Goal: Transaction & Acquisition: Purchase product/service

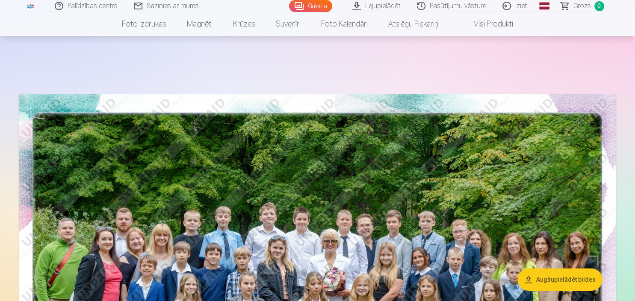
scroll to position [180, 0]
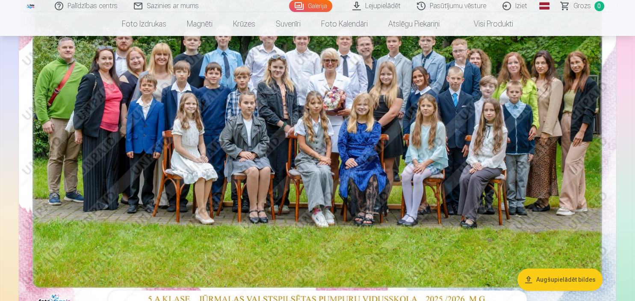
click at [398, 171] on img at bounding box center [317, 113] width 597 height 398
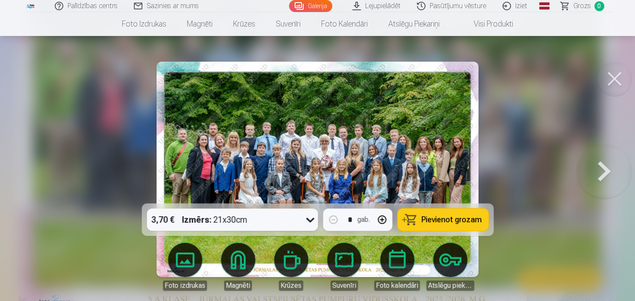
click at [455, 221] on span "Pievienot grozam" at bounding box center [451, 219] width 60 height 8
click at [598, 163] on button at bounding box center [604, 169] width 55 height 51
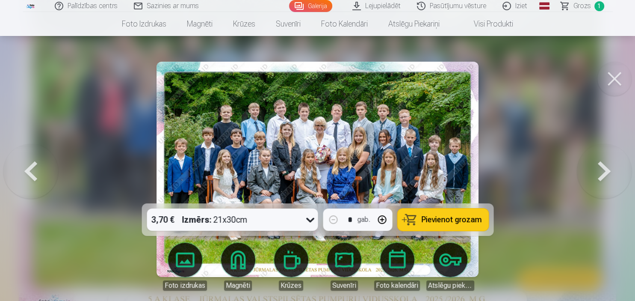
click at [444, 221] on span "Pievienot grozam" at bounding box center [451, 219] width 60 height 8
click at [603, 169] on button at bounding box center [604, 169] width 55 height 51
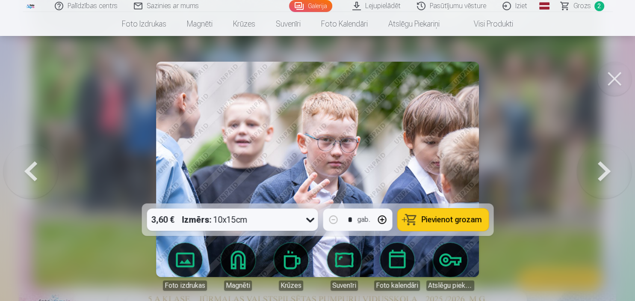
click at [603, 169] on button at bounding box center [604, 169] width 55 height 51
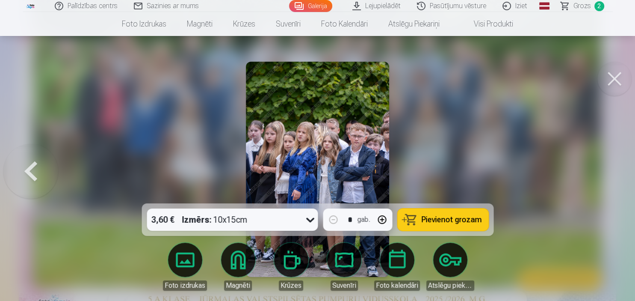
click at [603, 169] on div at bounding box center [317, 150] width 635 height 301
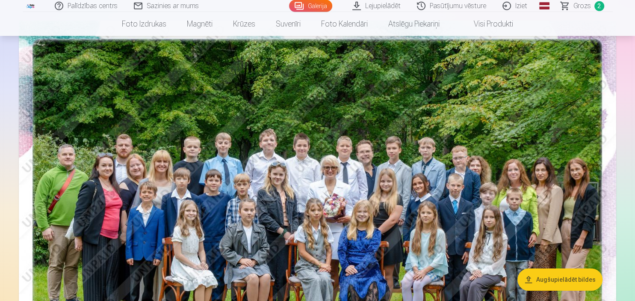
scroll to position [45, 0]
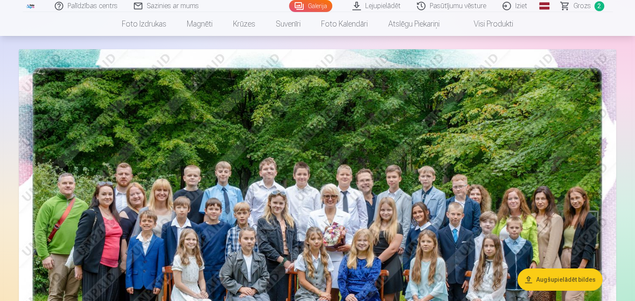
click at [589, 6] on span "Grozs" at bounding box center [582, 6] width 18 height 10
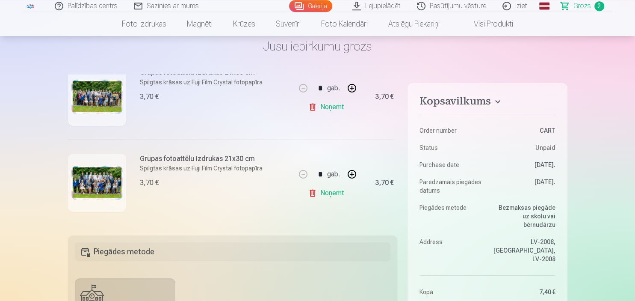
scroll to position [45, 0]
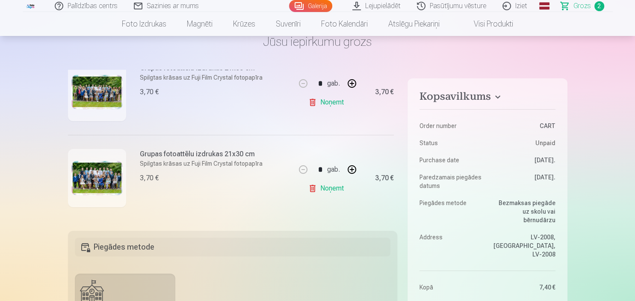
click at [103, 165] on img at bounding box center [96, 178] width 51 height 34
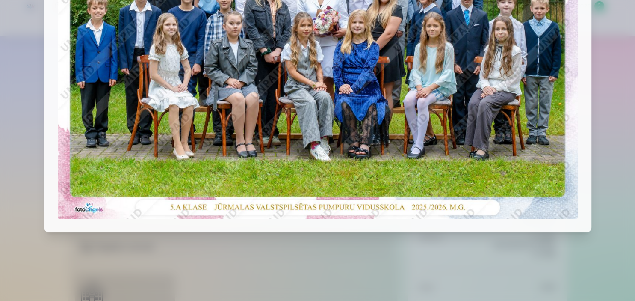
scroll to position [0, 0]
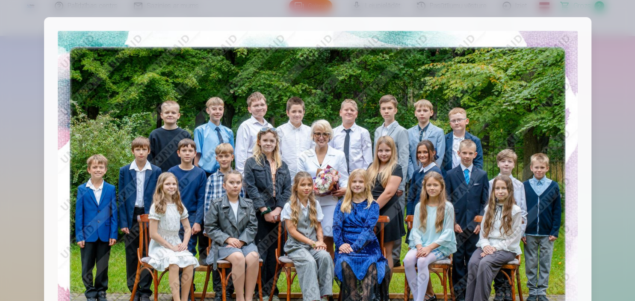
click at [594, 93] on div at bounding box center [317, 150] width 635 height 301
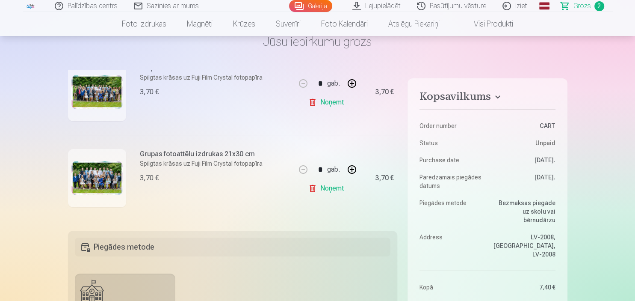
click at [101, 95] on img at bounding box center [96, 92] width 51 height 34
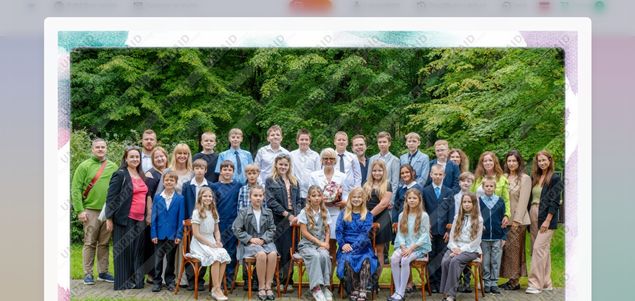
scroll to position [53, 0]
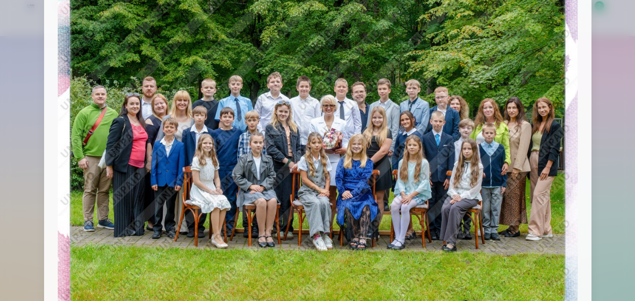
click at [613, 91] on div at bounding box center [317, 150] width 635 height 301
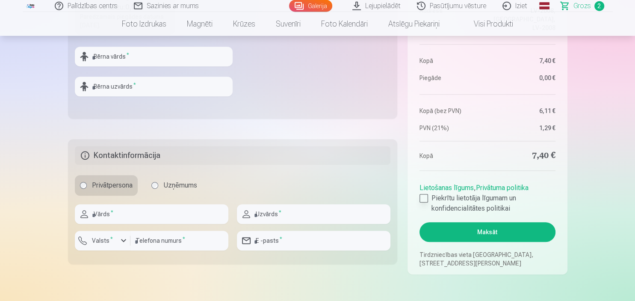
scroll to position [361, 0]
click at [426, 199] on div at bounding box center [423, 197] width 9 height 9
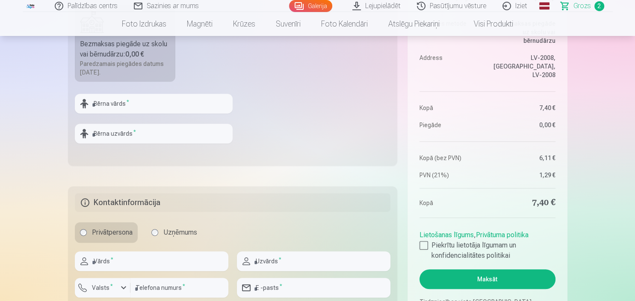
scroll to position [271, 0]
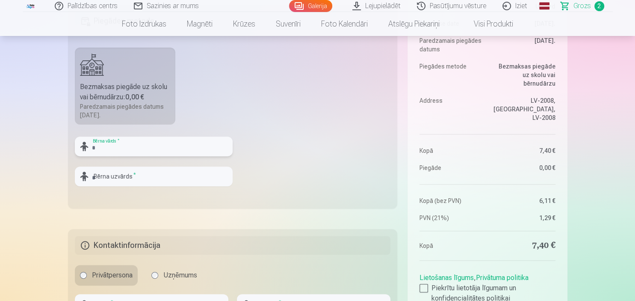
click at [129, 145] on input "text" at bounding box center [154, 146] width 158 height 20
type input "*******"
click at [133, 177] on input "text" at bounding box center [154, 176] width 158 height 20
type input "*****"
click at [281, 180] on fieldset "Piegādes metode Bezmaksas piegāde uz skolu vai bērnudārzu : 0,00 € Paredzamais …" at bounding box center [233, 106] width 330 height 203
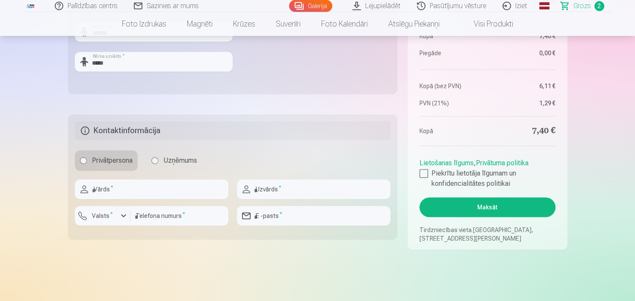
scroll to position [406, 0]
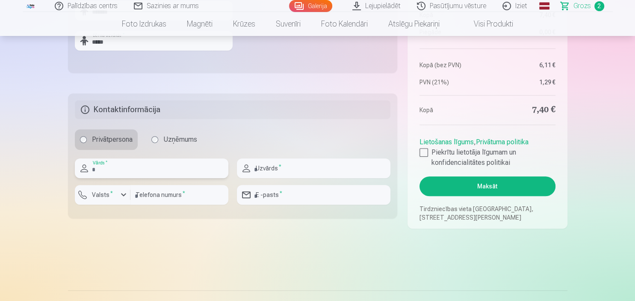
click at [108, 167] on input "text" at bounding box center [151, 168] width 153 height 20
type input "****"
click at [290, 169] on input "text" at bounding box center [313, 168] width 153 height 20
type input "**********"
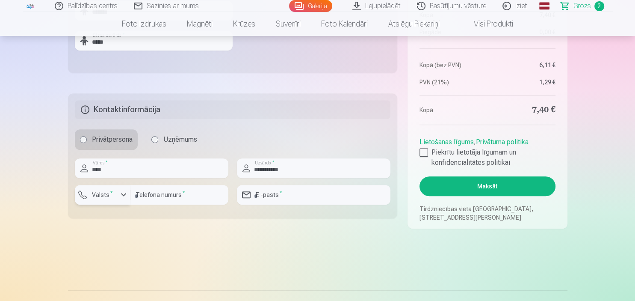
click at [97, 194] on label "Valsts *" at bounding box center [102, 194] width 28 height 9
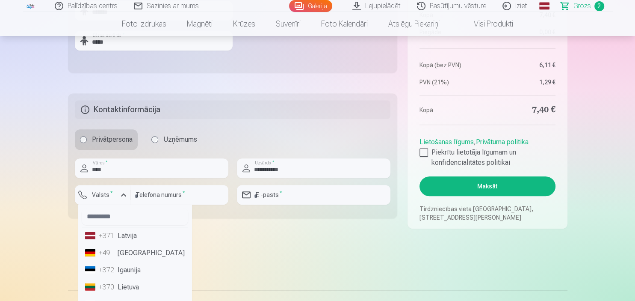
click at [133, 235] on li "+371 Latvija" at bounding box center [135, 235] width 106 height 17
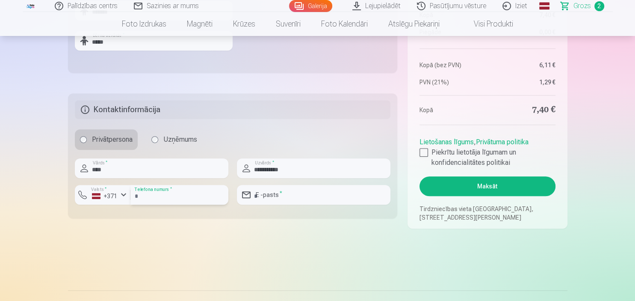
click at [153, 191] on input "number" at bounding box center [179, 195] width 98 height 20
type input "********"
click at [285, 197] on input "email" at bounding box center [313, 195] width 153 height 20
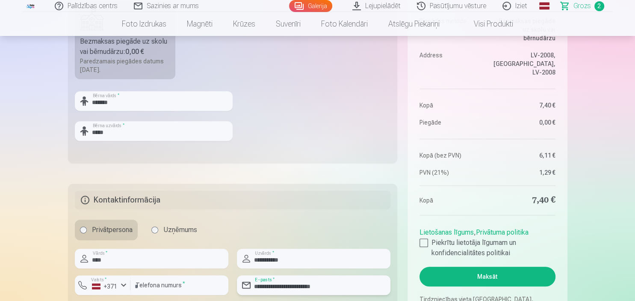
scroll to position [361, 0]
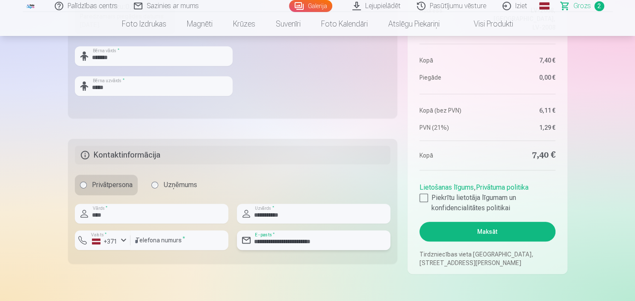
type input "**********"
click at [510, 233] on button "Maksāt" at bounding box center [487, 231] width 136 height 20
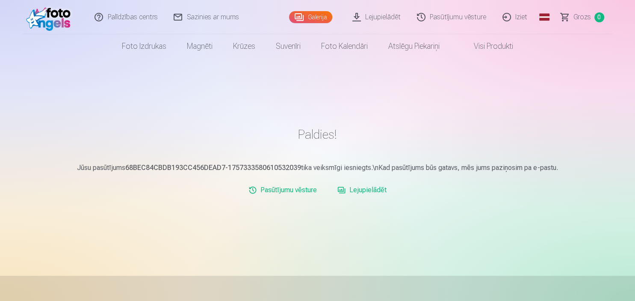
click at [389, 14] on link "Lejupielādēt" at bounding box center [377, 17] width 65 height 34
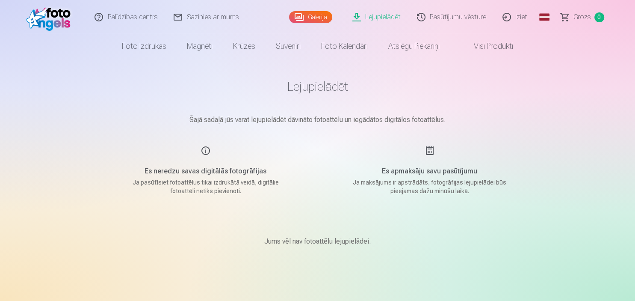
click at [466, 15] on link "Pasūtījumu vēsture" at bounding box center [451, 17] width 85 height 34
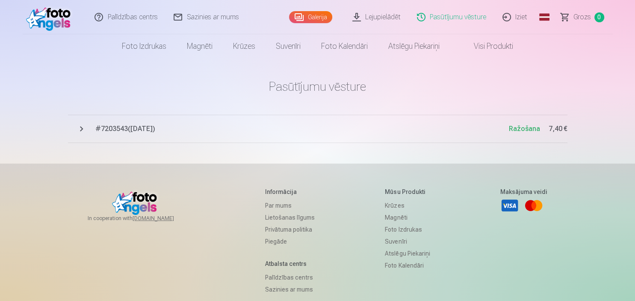
click at [162, 130] on span "# 7203543 ( 8.09.2025 )" at bounding box center [301, 129] width 413 height 10
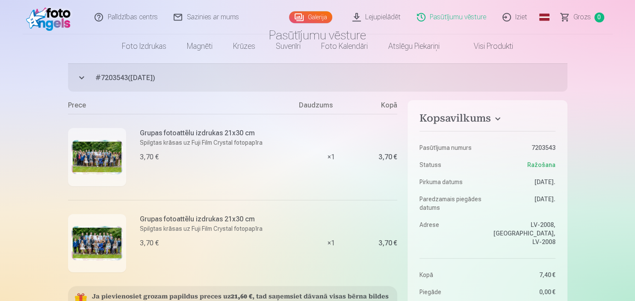
scroll to position [90, 0]
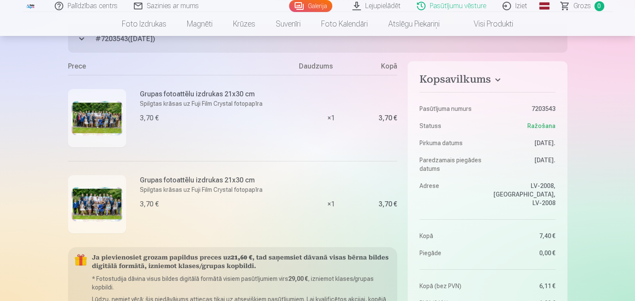
click at [93, 117] on img at bounding box center [96, 118] width 51 height 34
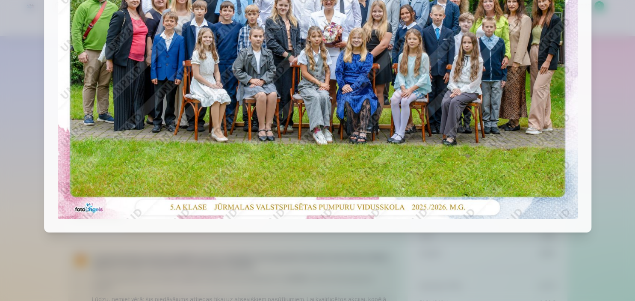
scroll to position [0, 0]
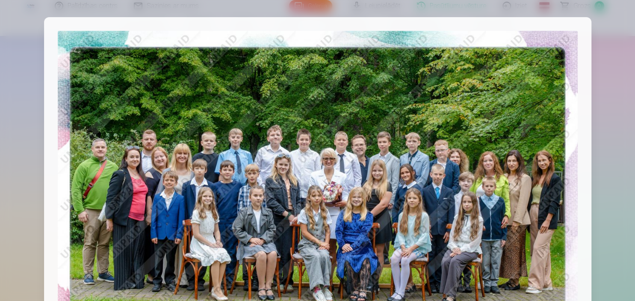
click at [627, 124] on div at bounding box center [317, 150] width 635 height 301
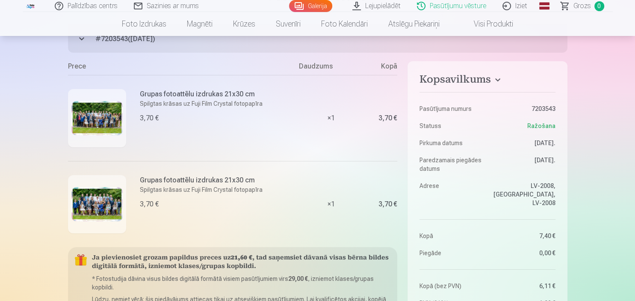
click at [107, 197] on img at bounding box center [96, 204] width 51 height 34
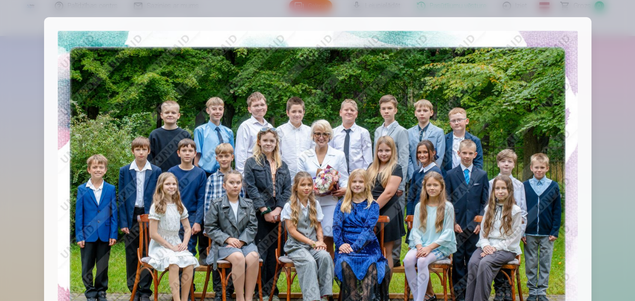
click at [608, 136] on div at bounding box center [317, 150] width 635 height 301
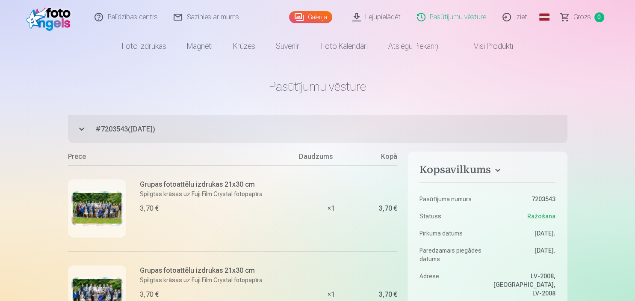
click at [523, 18] on link "Iziet" at bounding box center [515, 17] width 41 height 34
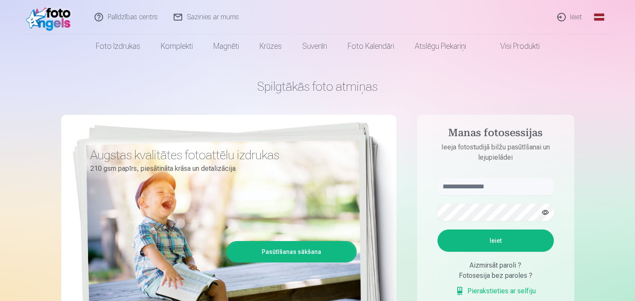
type input "**********"
